Goal: Check status: Check status

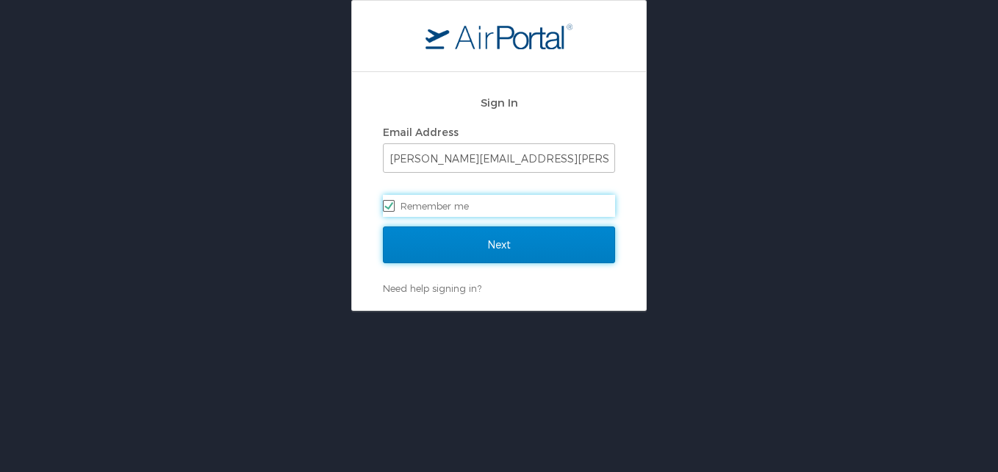
click at [451, 251] on input "Next" at bounding box center [499, 244] width 232 height 37
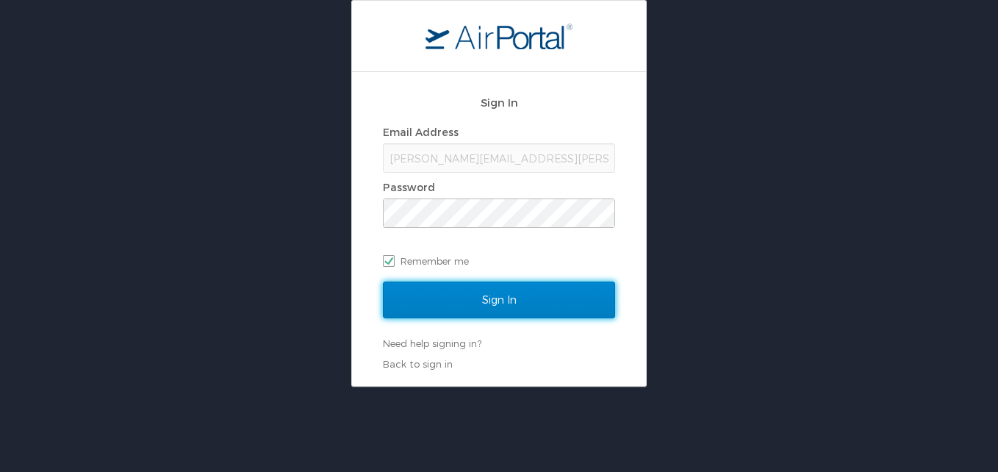
click at [445, 285] on input "Sign In" at bounding box center [499, 300] width 232 height 37
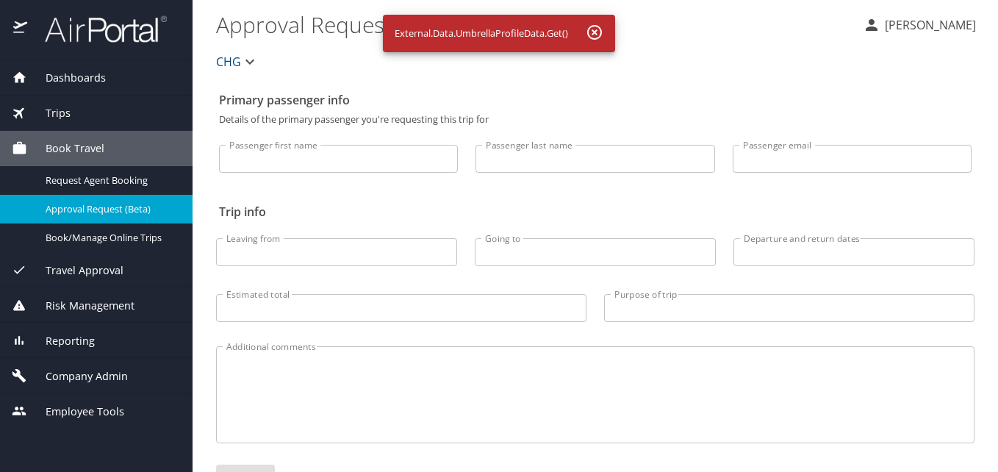
click at [100, 74] on span "Dashboards" at bounding box center [66, 78] width 79 height 16
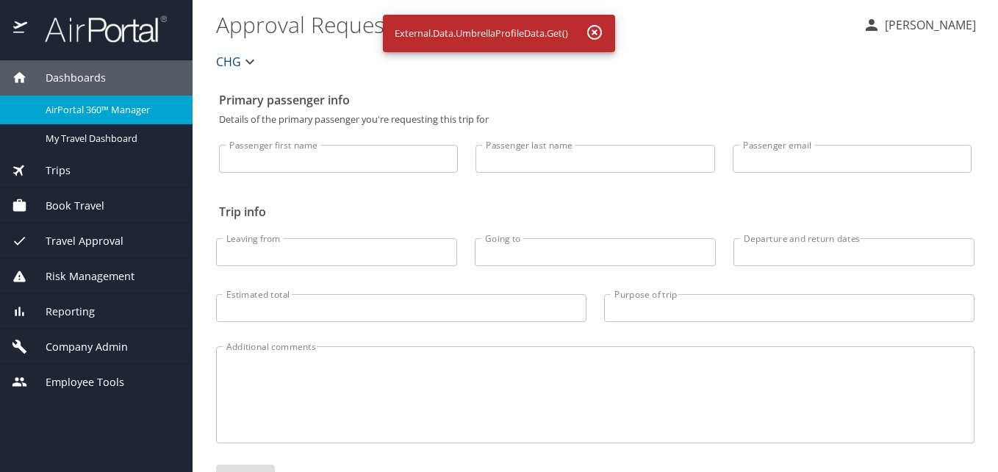
click at [98, 110] on span "AirPortal 360™ Manager" at bounding box center [110, 110] width 129 height 14
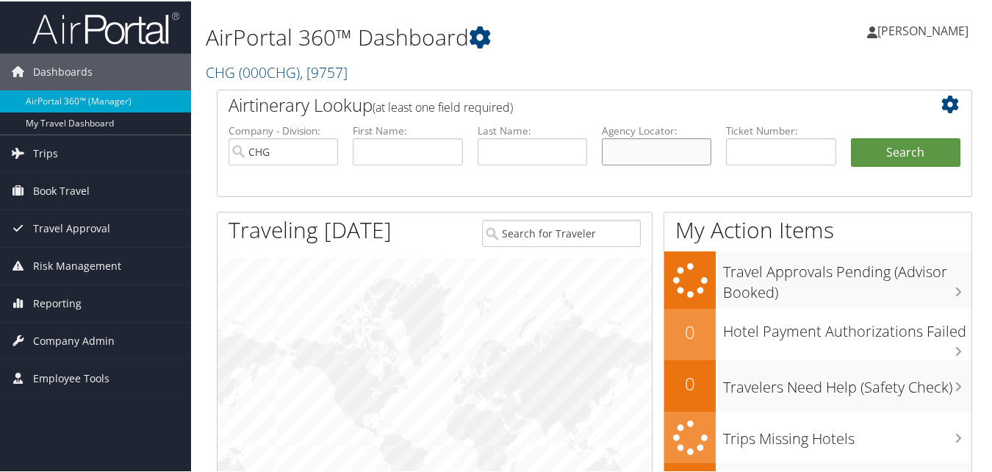
drag, startPoint x: 608, startPoint y: 140, endPoint x: 626, endPoint y: 149, distance: 19.7
click at [609, 140] on input "text" at bounding box center [657, 150] width 110 height 27
click at [609, 141] on input "text" at bounding box center [657, 150] width 110 height 27
paste input "MTIGDS"
click at [629, 160] on input "MTIGDS" at bounding box center [657, 150] width 110 height 27
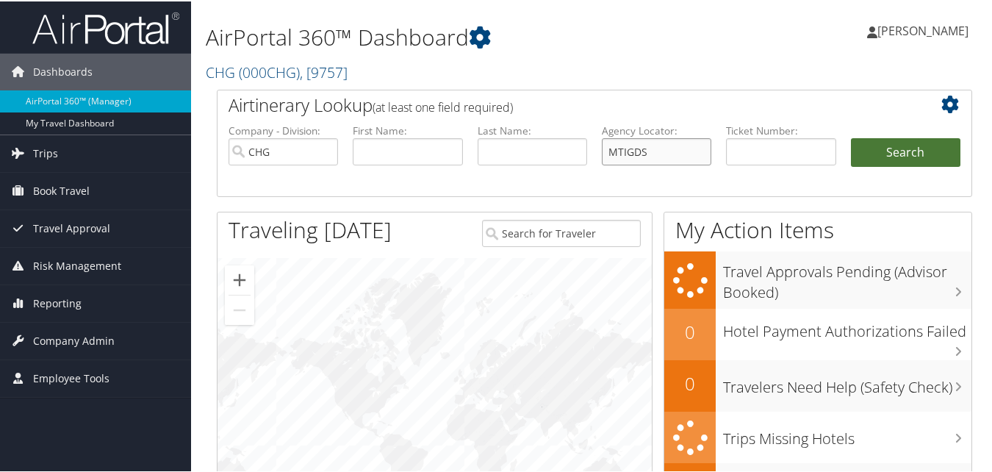
type input "MTIGDS"
click at [887, 156] on button "Search" at bounding box center [906, 151] width 110 height 29
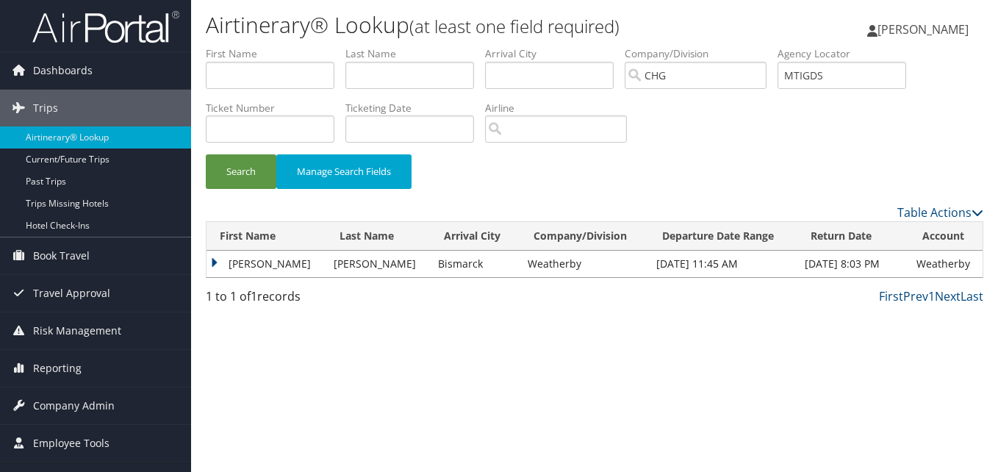
click at [236, 265] on td "Elias" at bounding box center [267, 264] width 120 height 26
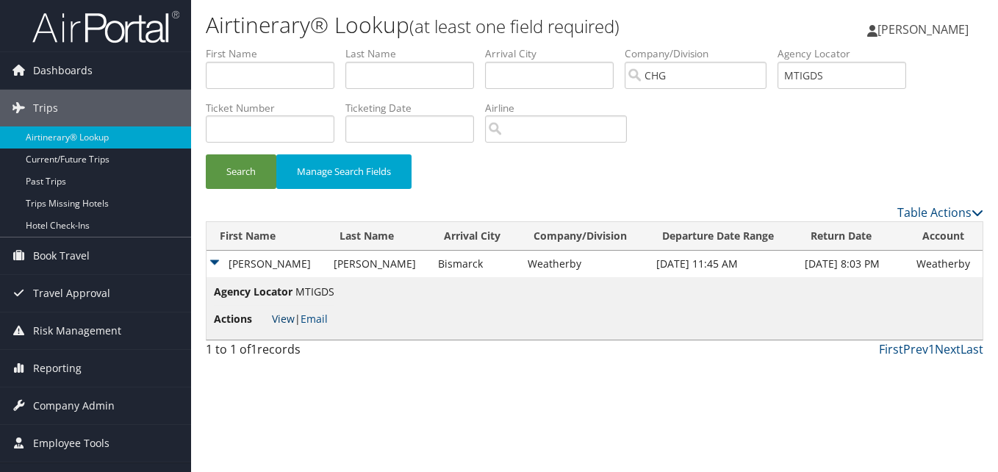
click at [282, 322] on link "View" at bounding box center [283, 319] width 23 height 14
drag, startPoint x: 845, startPoint y: 76, endPoint x: 736, endPoint y: 75, distance: 109.5
click at [736, 46] on ul "First Name Last Name Departure City Arrival City Company/Division CHG Airport/C…" at bounding box center [595, 46] width 778 height 0
paste input "WTOUXU"
click at [818, 73] on input "WTOUXU" at bounding box center [842, 75] width 129 height 27
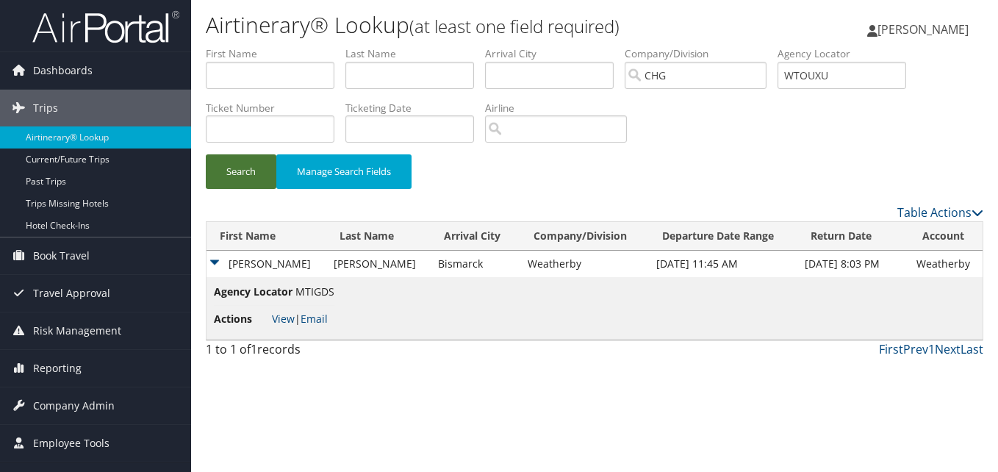
click at [240, 165] on button "Search" at bounding box center [241, 171] width 71 height 35
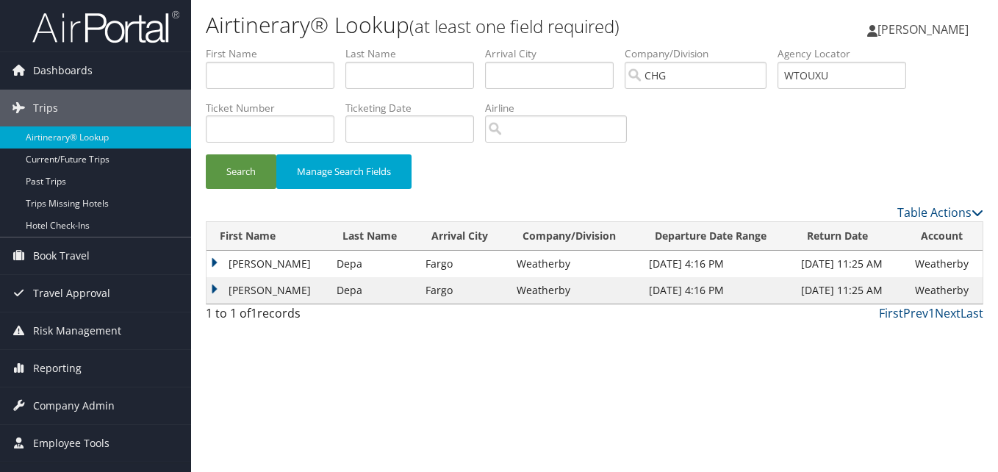
click at [257, 261] on td "Michelle" at bounding box center [268, 264] width 123 height 26
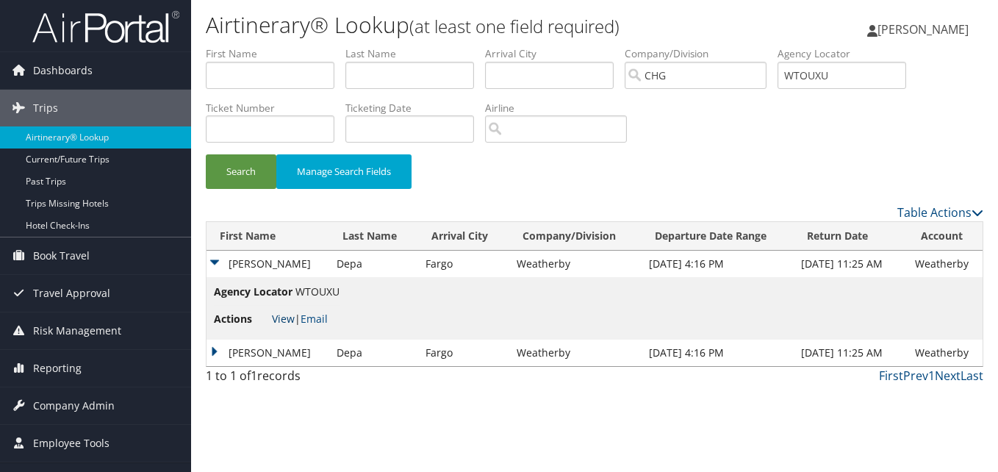
click at [288, 318] on link "View" at bounding box center [283, 319] width 23 height 14
drag, startPoint x: 851, startPoint y: 70, endPoint x: 751, endPoint y: 69, distance: 99.2
click at [751, 46] on ul "First Name Last Name Departure City Arrival City Company/Division CHG Airport/C…" at bounding box center [595, 46] width 778 height 0
paste input "JUMJHO"
click at [815, 82] on input "JUMJHO" at bounding box center [842, 75] width 129 height 27
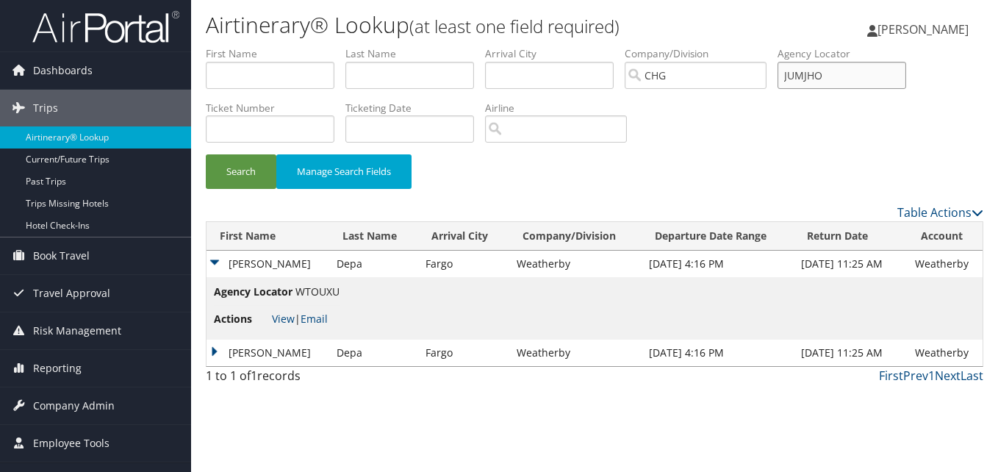
click at [816, 87] on input "JUMJHO" at bounding box center [842, 75] width 129 height 27
click at [238, 176] on button "Search" at bounding box center [241, 171] width 71 height 35
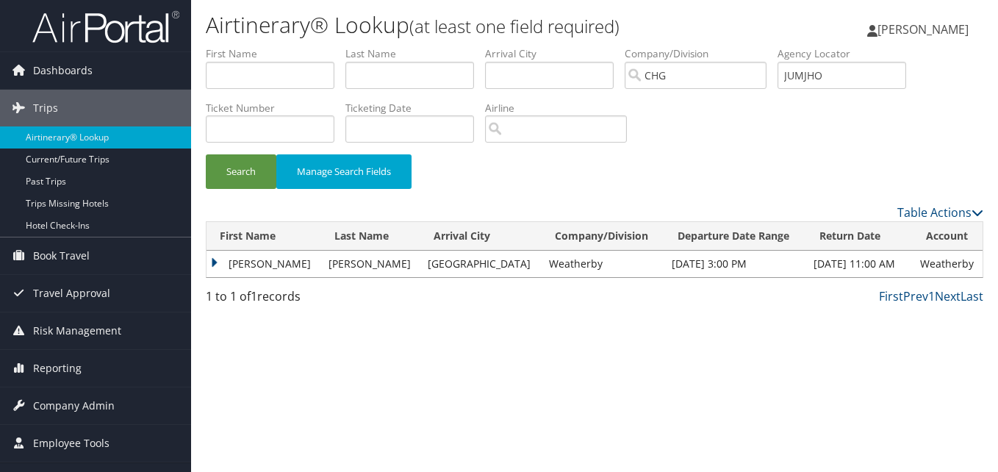
click at [255, 264] on td "Justin" at bounding box center [264, 264] width 115 height 26
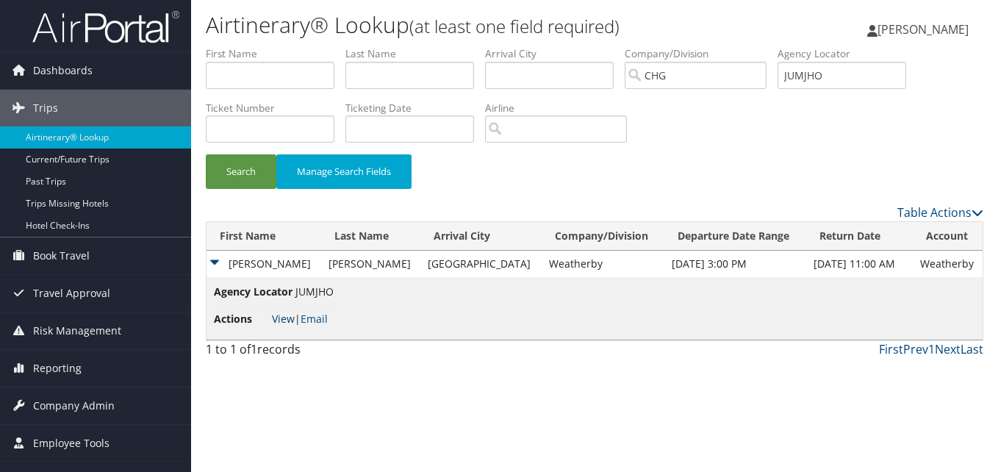
click at [272, 316] on link "View" at bounding box center [283, 319] width 23 height 14
drag, startPoint x: 855, startPoint y: 79, endPoint x: 777, endPoint y: 78, distance: 77.9
click at [777, 46] on ul "First Name Last Name Departure City Arrival City Company/Division CHG Airport/C…" at bounding box center [595, 46] width 778 height 0
paste input "HVKPIH"
type input "HVKPIH"
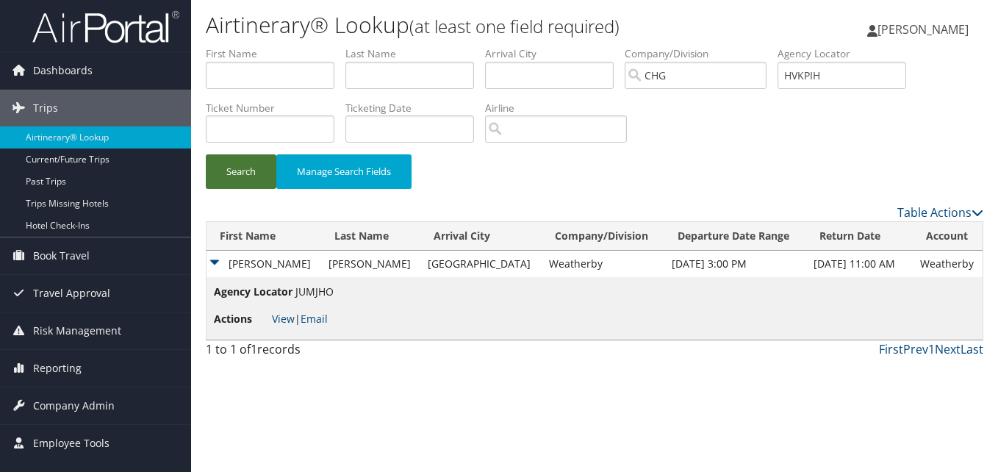
click at [240, 175] on button "Search" at bounding box center [241, 171] width 71 height 35
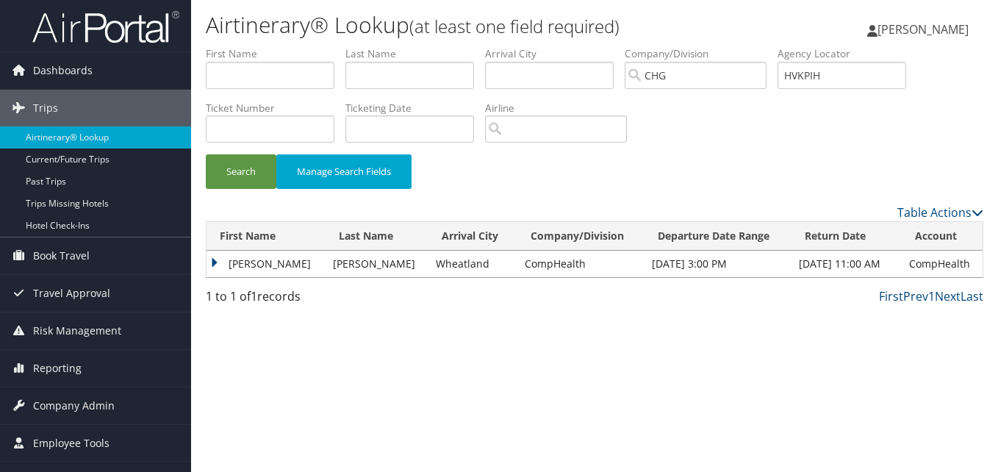
click at [245, 257] on td "Donald" at bounding box center [266, 264] width 119 height 26
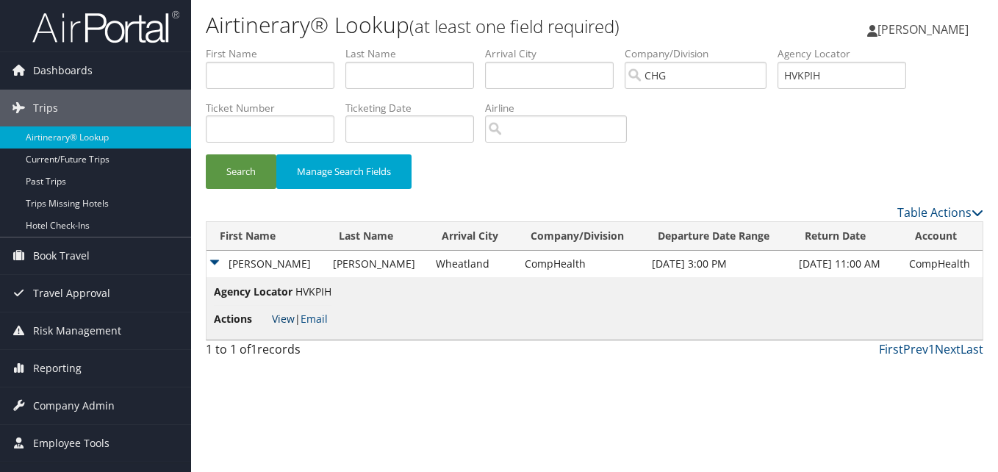
click at [283, 322] on link "View" at bounding box center [283, 319] width 23 height 14
click at [293, 317] on link "View" at bounding box center [283, 319] width 23 height 14
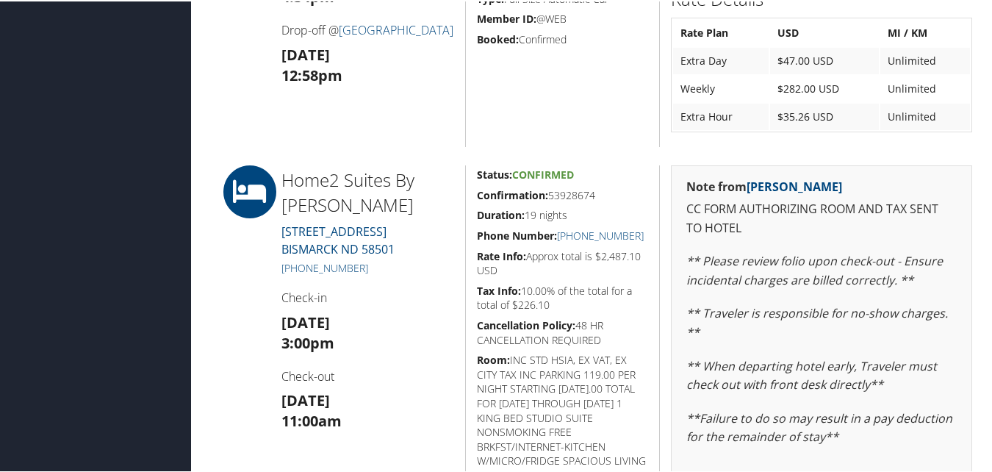
scroll to position [1103, 0]
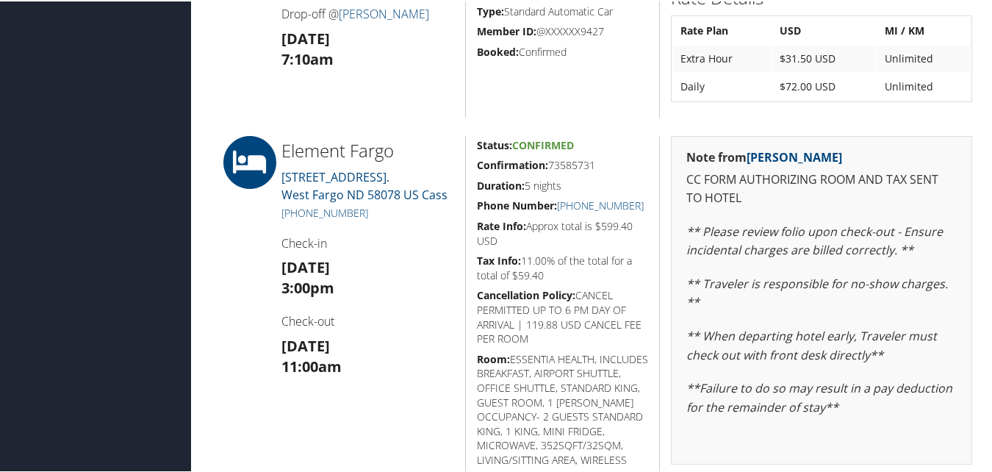
scroll to position [1103, 0]
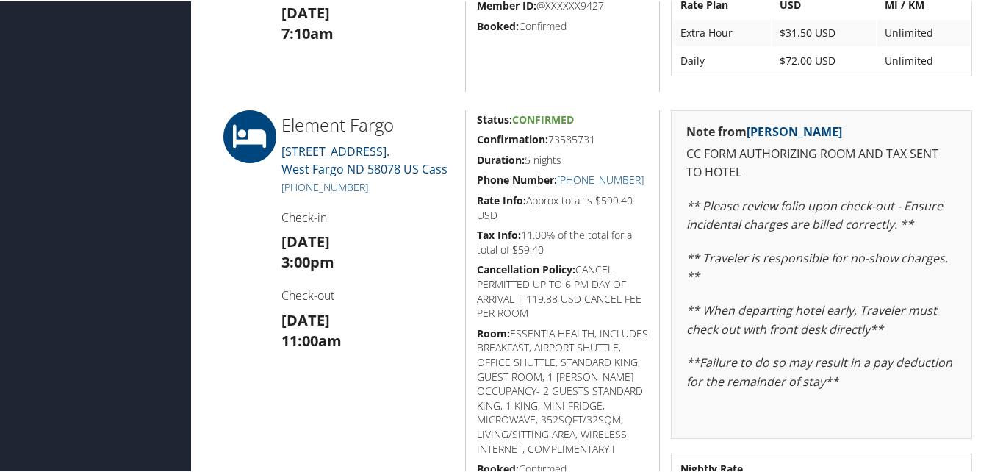
drag, startPoint x: 613, startPoint y: 132, endPoint x: 475, endPoint y: 132, distance: 138.2
click at [477, 132] on h5 "Confirmation: 73585731" at bounding box center [563, 138] width 172 height 15
copy h5 "Confirmation: 73585731"
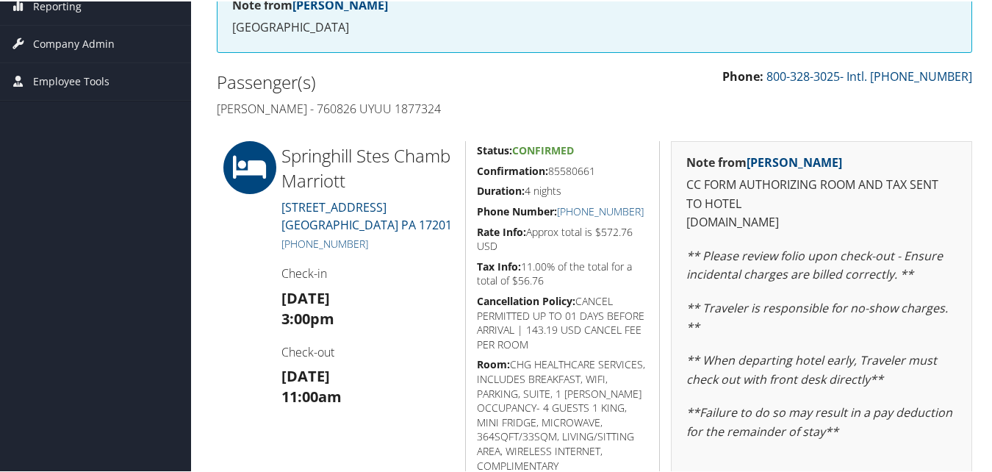
scroll to position [368, 0]
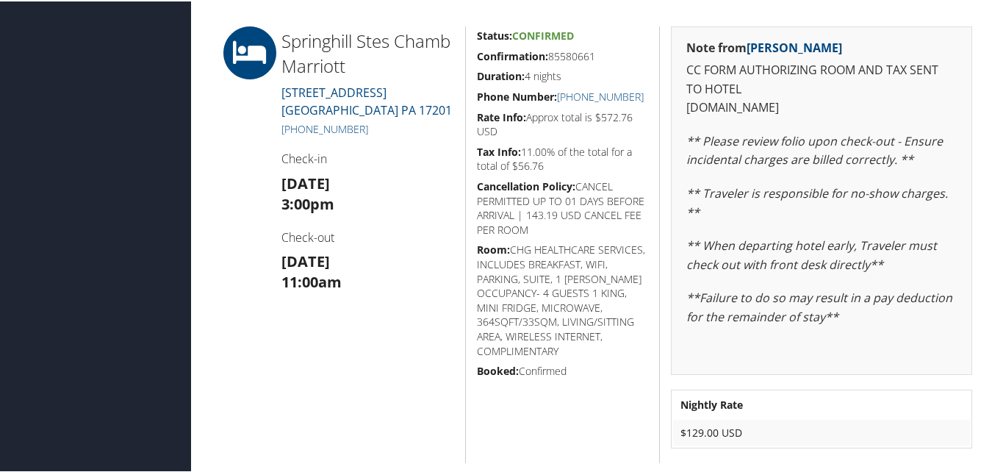
drag, startPoint x: 609, startPoint y: 51, endPoint x: 470, endPoint y: 54, distance: 139.0
click at [470, 54] on div "Status: Confirmed Confirmation: 85580661 Duration: 4 nights Phone Number: [PHON…" at bounding box center [562, 243] width 195 height 437
copy h5 "Confirmation: 85580661"
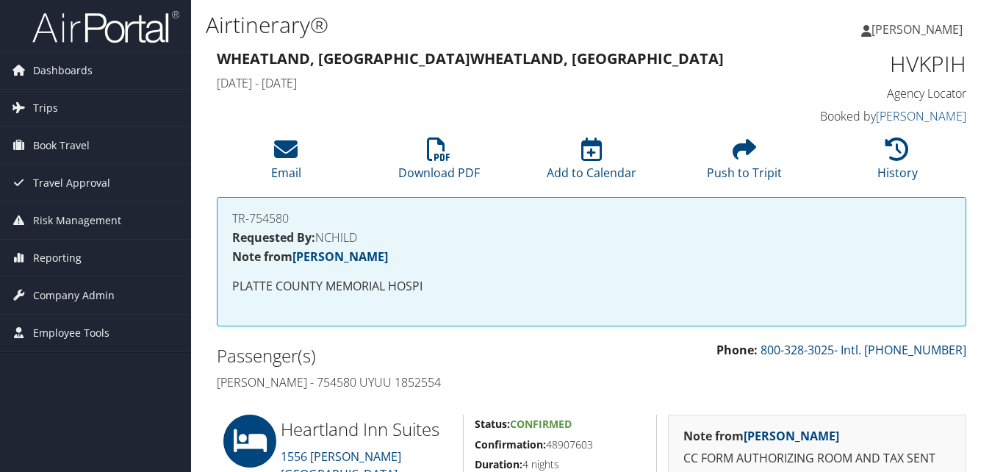
scroll to position [372, 0]
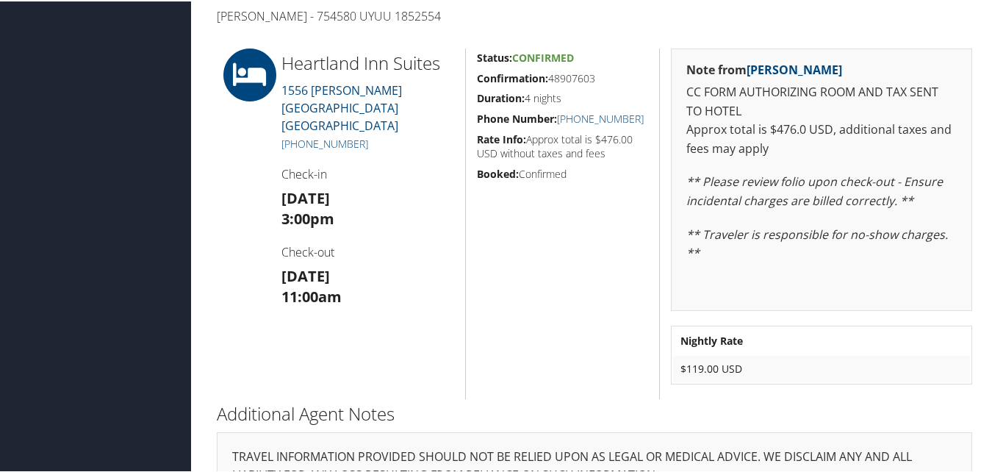
drag, startPoint x: 550, startPoint y: 79, endPoint x: 471, endPoint y: 84, distance: 78.8
click at [471, 84] on div "Status: Confirmed Confirmation: 48907603 Duration: 4 nights Phone Number: [PHON…" at bounding box center [562, 222] width 195 height 351
copy h5 "Confirmation: 48907603"
